Goal: Information Seeking & Learning: Learn about a topic

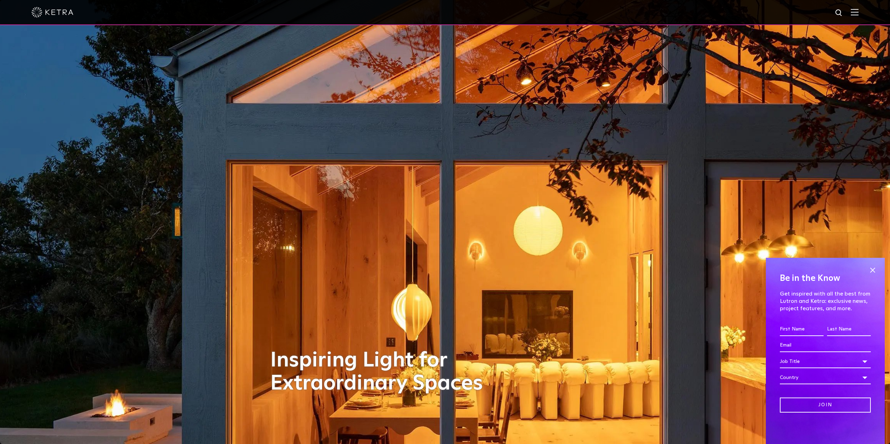
click at [858, 17] on div at bounding box center [444, 12] width 827 height 24
click at [858, 14] on img at bounding box center [854, 12] width 8 height 7
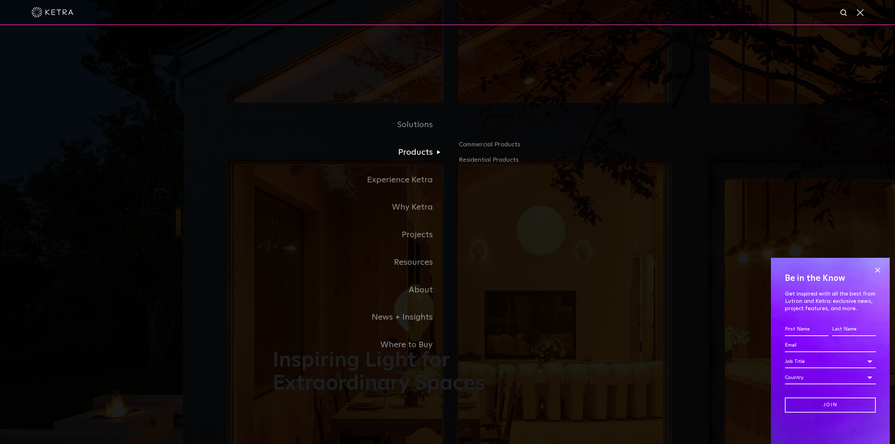
click at [415, 153] on link "Products" at bounding box center [360, 153] width 175 height 28
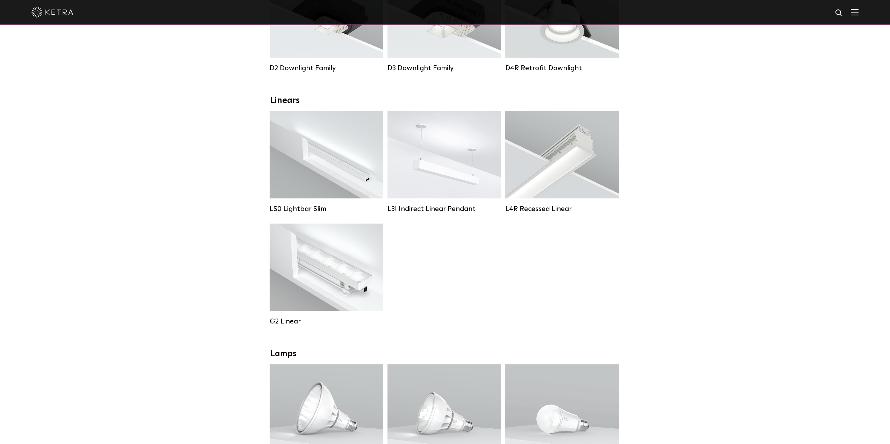
scroll to position [70, 0]
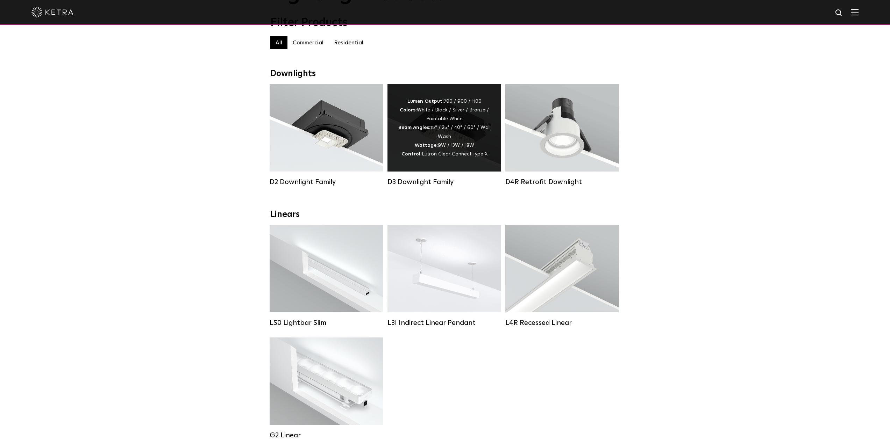
click at [396, 146] on div "Lumen Output: 700 / 900 / 1100 Colors: White / Black / Silver / Bronze / Painta…" at bounding box center [444, 127] width 114 height 87
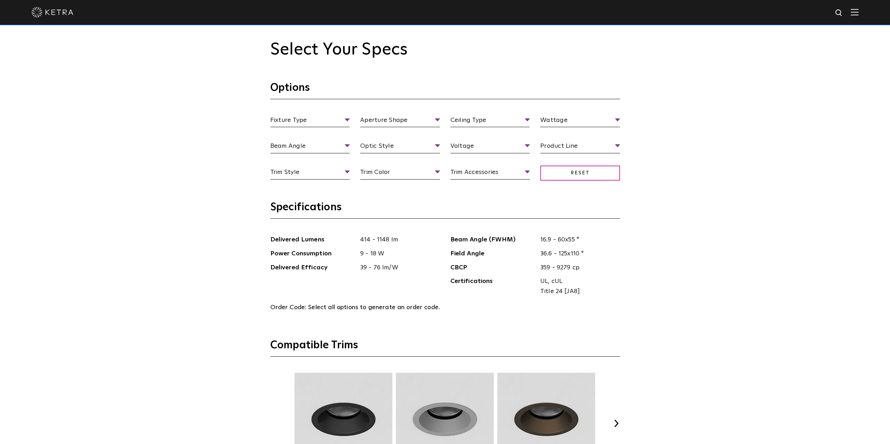
scroll to position [769, 0]
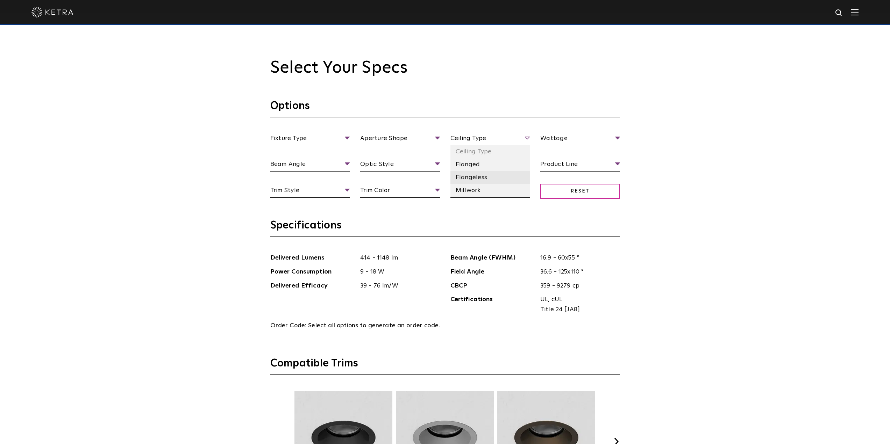
click at [472, 173] on li "Flangeless" at bounding box center [490, 177] width 80 height 13
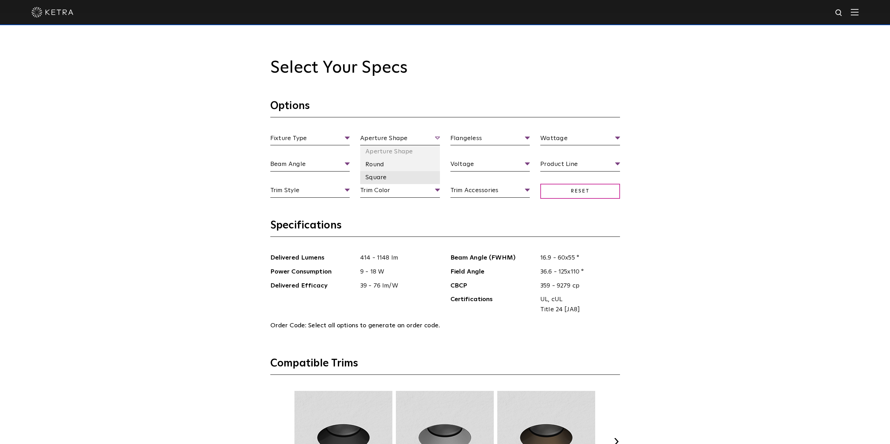
click at [379, 176] on li "Square" at bounding box center [400, 177] width 80 height 13
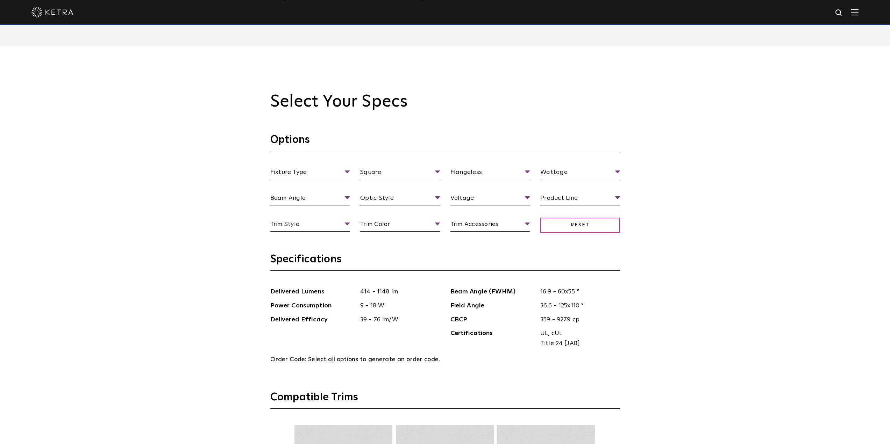
scroll to position [734, 0]
click at [477, 221] on li "Millwork" at bounding box center [490, 225] width 80 height 13
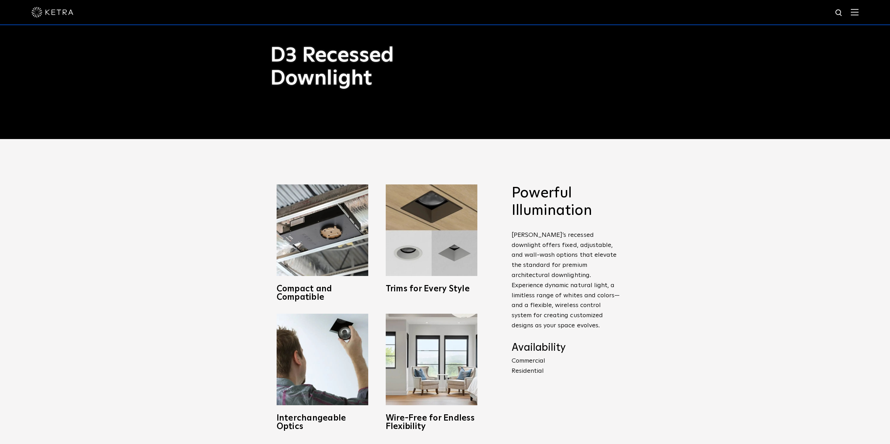
scroll to position [315, 0]
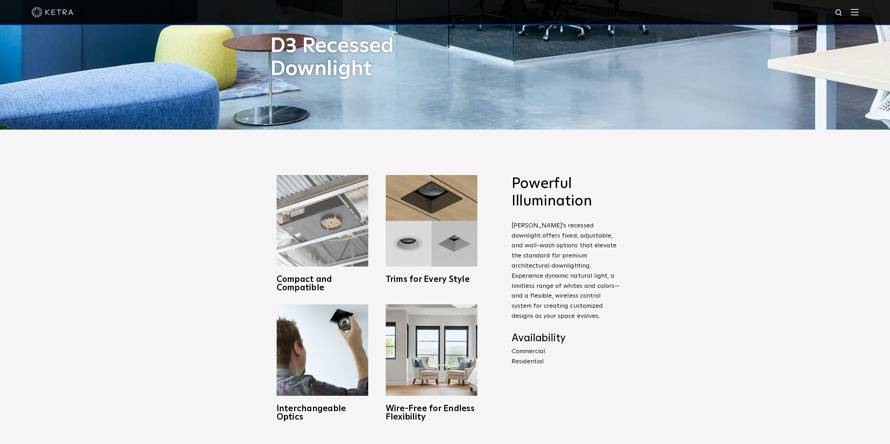
click at [326, 238] on img at bounding box center [322, 221] width 92 height 92
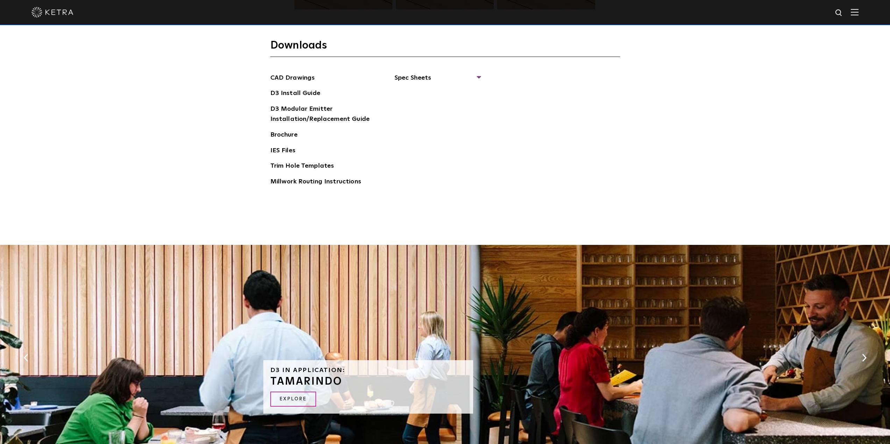
scroll to position [1498, 0]
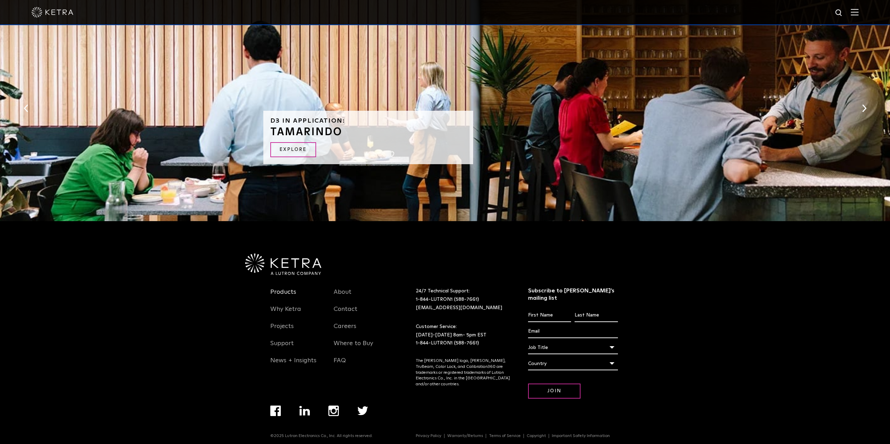
click at [286, 291] on link "Products" at bounding box center [283, 296] width 26 height 16
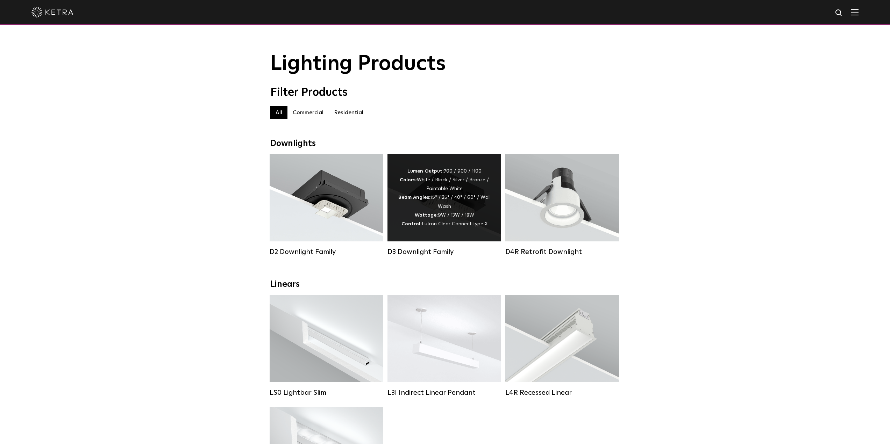
click at [400, 211] on div "Lumen Output: 700 / 900 / 1100 Colors: White / Black / Silver / Bronze / Painta…" at bounding box center [444, 198] width 93 height 62
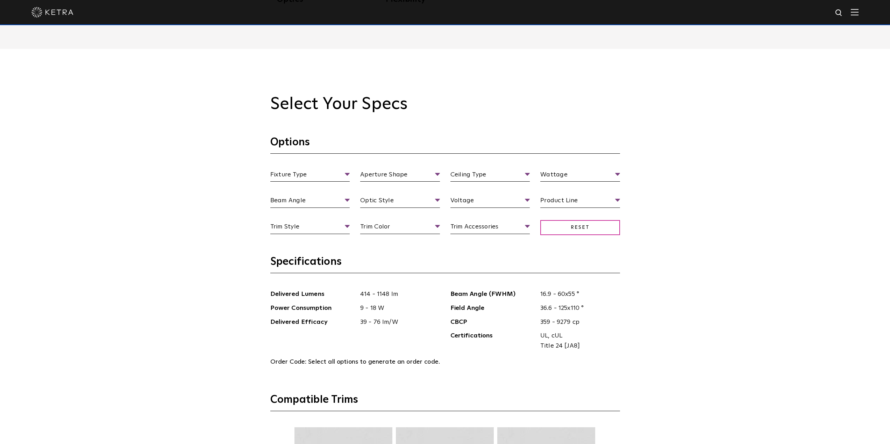
scroll to position [734, 0]
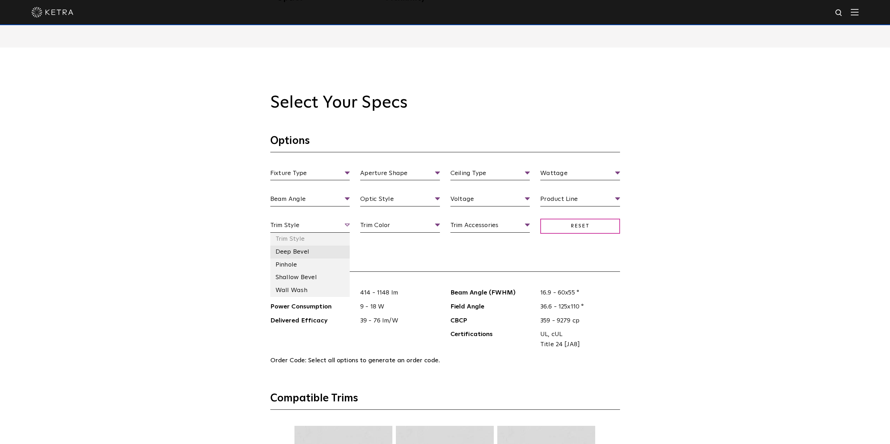
click at [303, 251] on li "Deep Bevel" at bounding box center [310, 252] width 80 height 13
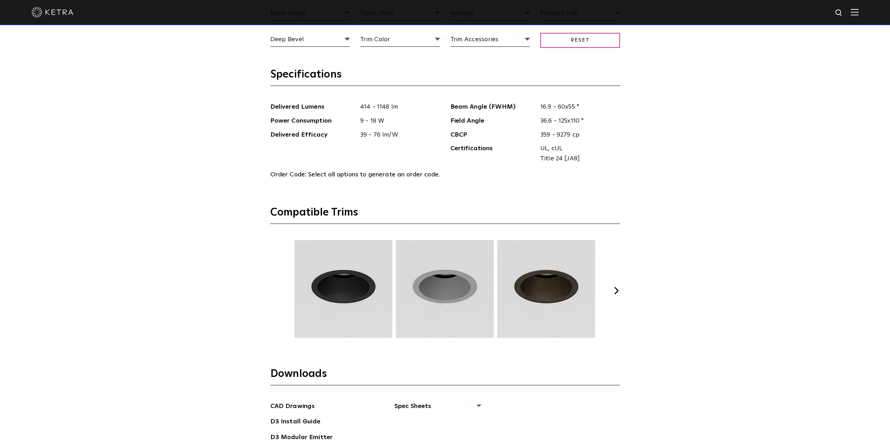
scroll to position [874, 0]
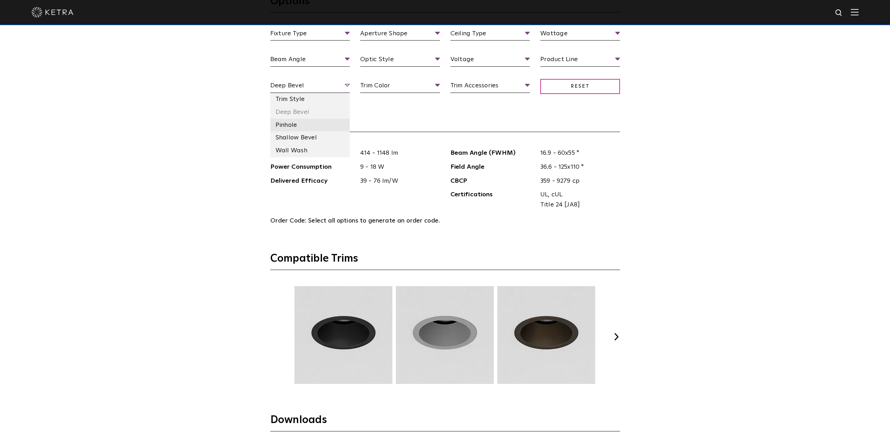
click at [315, 125] on li "Pinhole" at bounding box center [310, 125] width 80 height 13
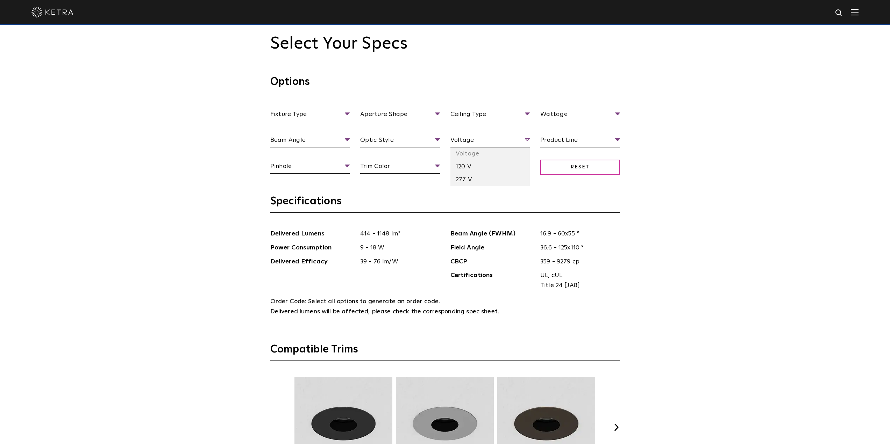
scroll to position [769, 0]
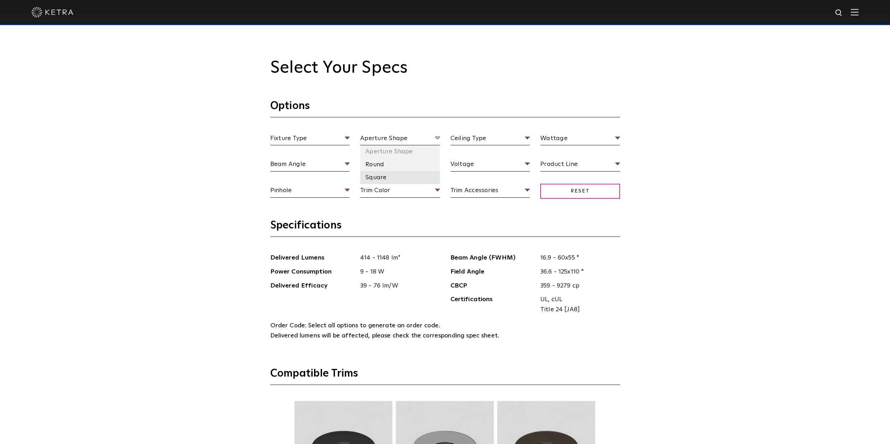
click at [392, 172] on li "Square" at bounding box center [400, 177] width 80 height 13
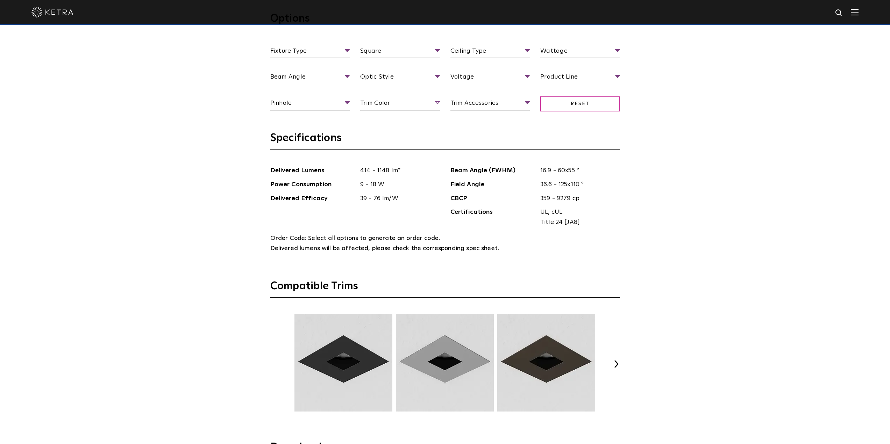
scroll to position [839, 0]
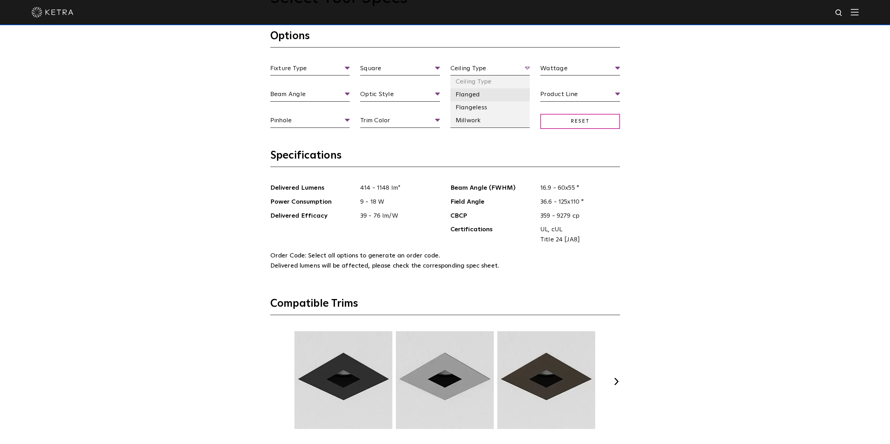
click at [480, 98] on li "Flanged" at bounding box center [490, 94] width 80 height 13
click at [472, 105] on li "Flangeless" at bounding box center [490, 107] width 80 height 13
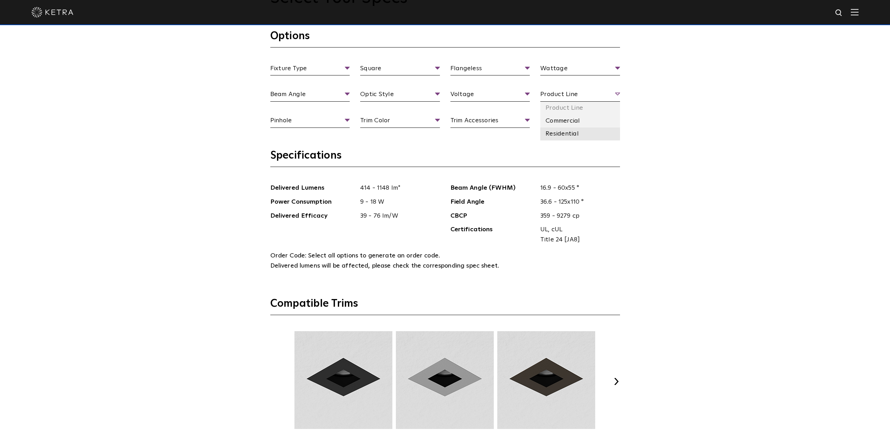
click at [561, 134] on li "Residential" at bounding box center [580, 134] width 80 height 13
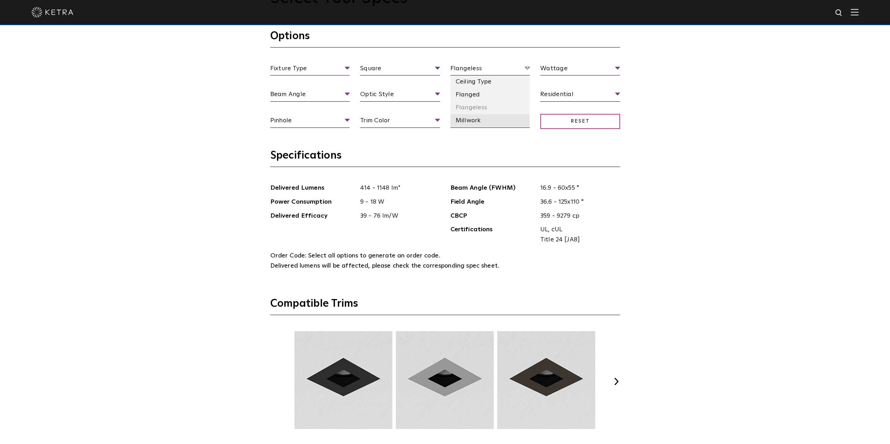
click at [473, 118] on li "Millwork" at bounding box center [490, 120] width 80 height 13
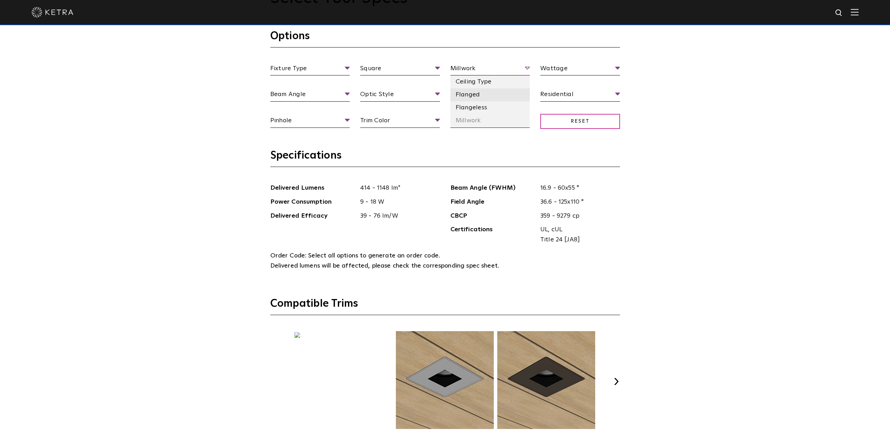
click at [490, 99] on li "Flanged" at bounding box center [490, 94] width 80 height 13
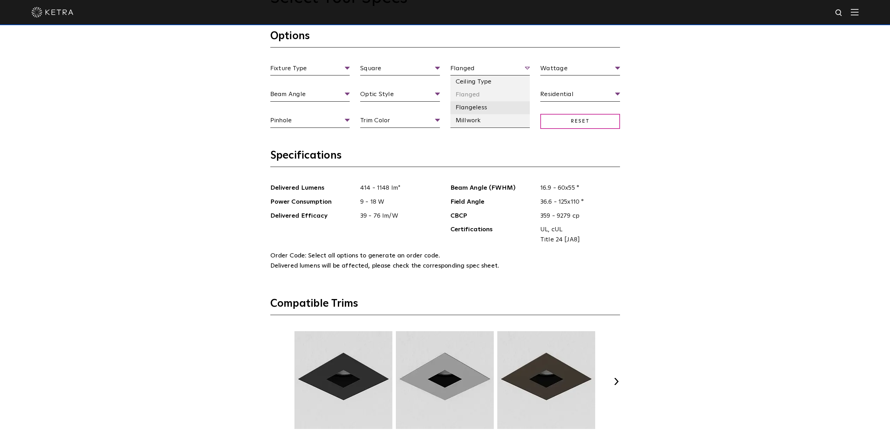
click at [491, 110] on li "Flangeless" at bounding box center [490, 107] width 80 height 13
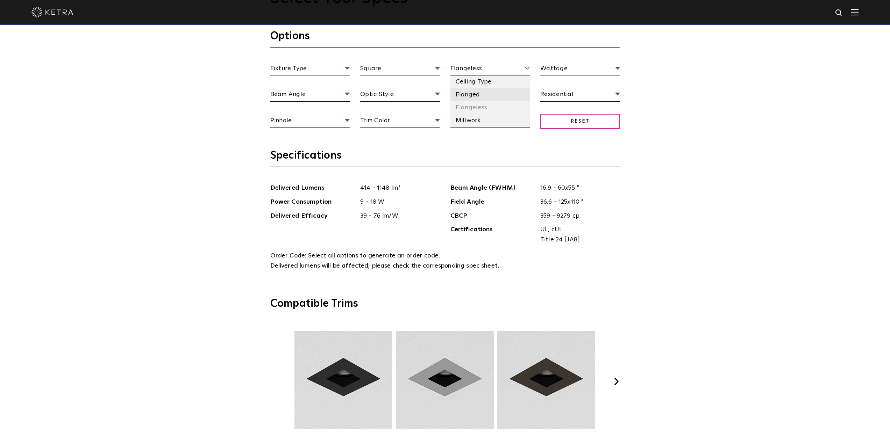
click at [484, 94] on li "Flanged" at bounding box center [490, 94] width 80 height 13
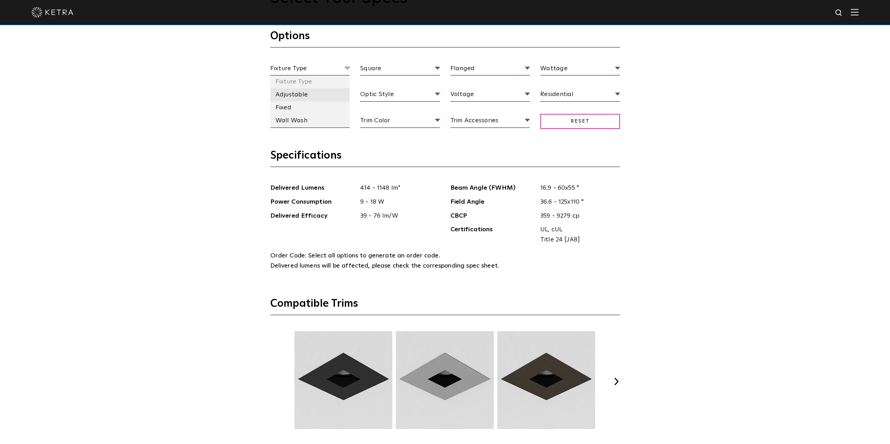
click at [286, 95] on li "Adjustable" at bounding box center [310, 94] width 80 height 13
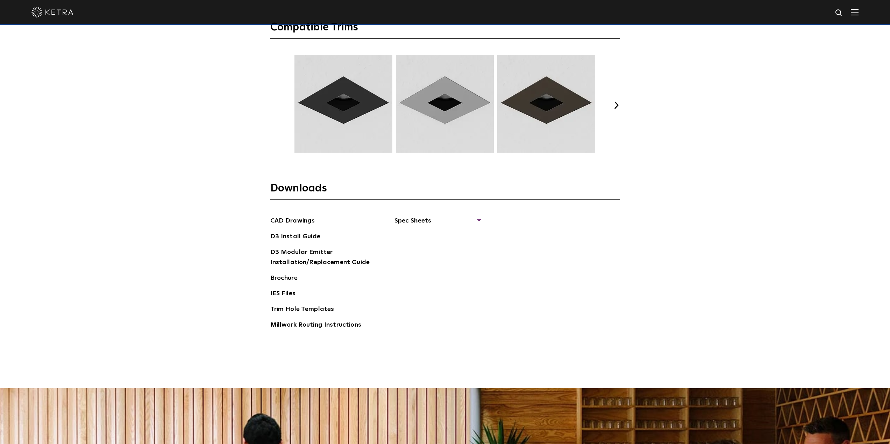
scroll to position [1119, 0]
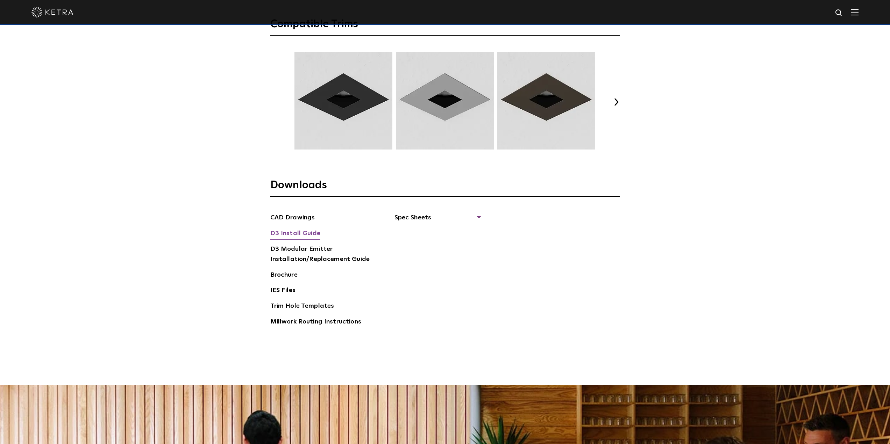
click at [311, 232] on link "D3 Install Guide" at bounding box center [295, 234] width 50 height 11
